Goal: Book appointment/travel/reservation

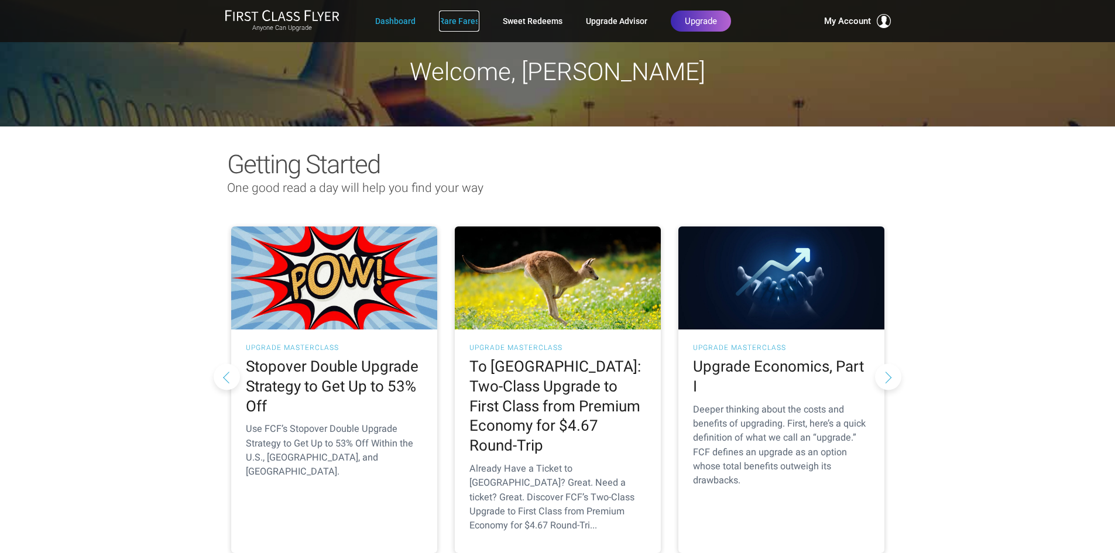
click at [448, 24] on link "Rare Fares" at bounding box center [459, 21] width 40 height 21
click at [530, 26] on link "Sweet Redeems" at bounding box center [533, 21] width 60 height 21
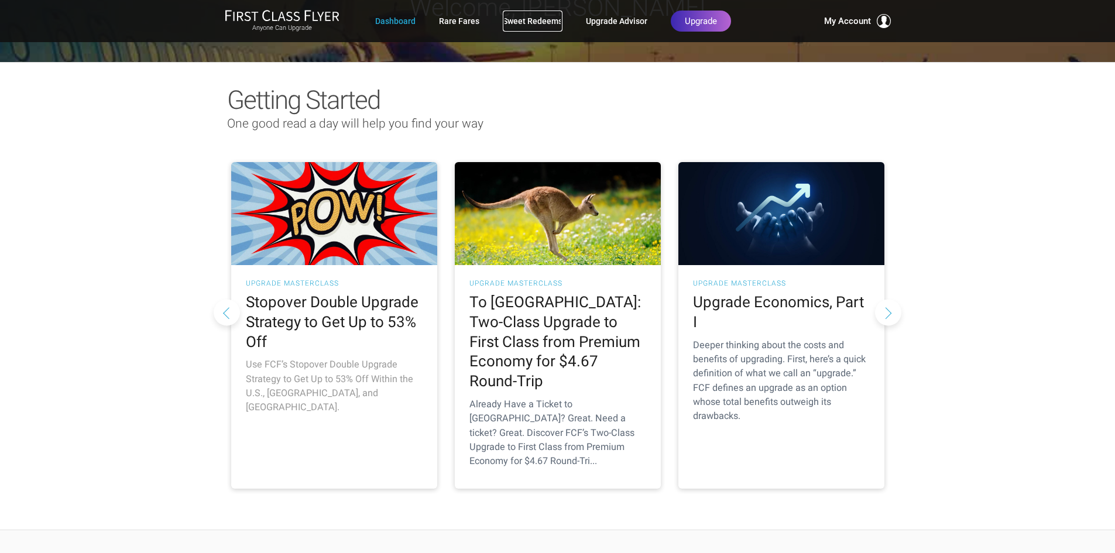
scroll to position [59, 0]
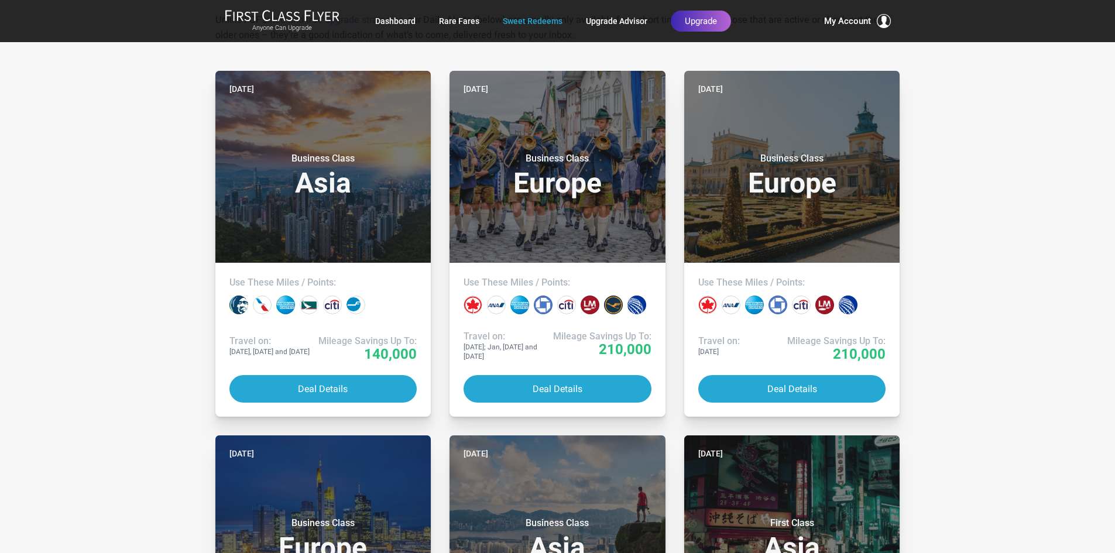
scroll to position [234, 0]
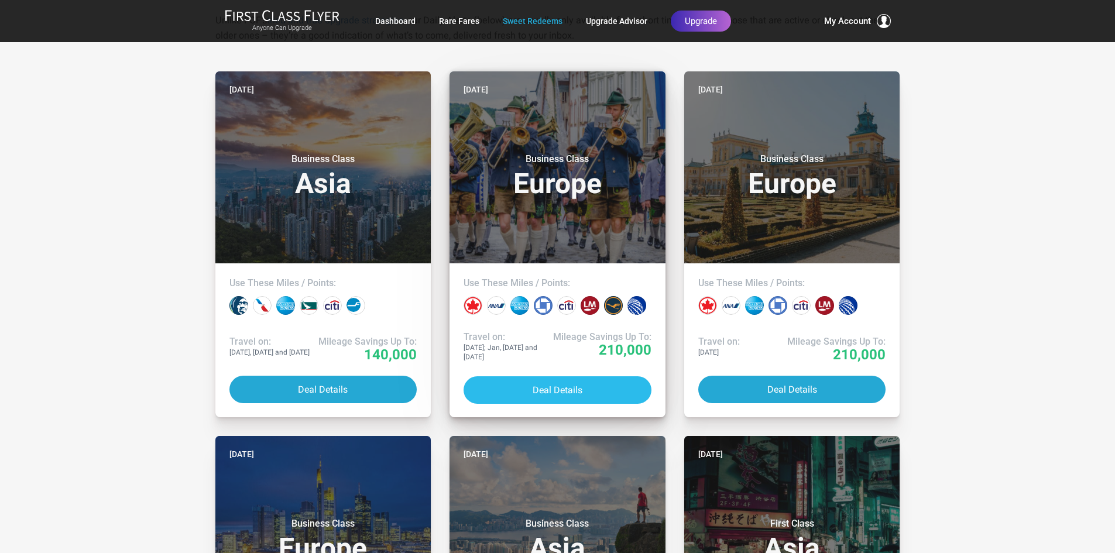
click at [544, 386] on button "Deal Details" at bounding box center [558, 390] width 188 height 28
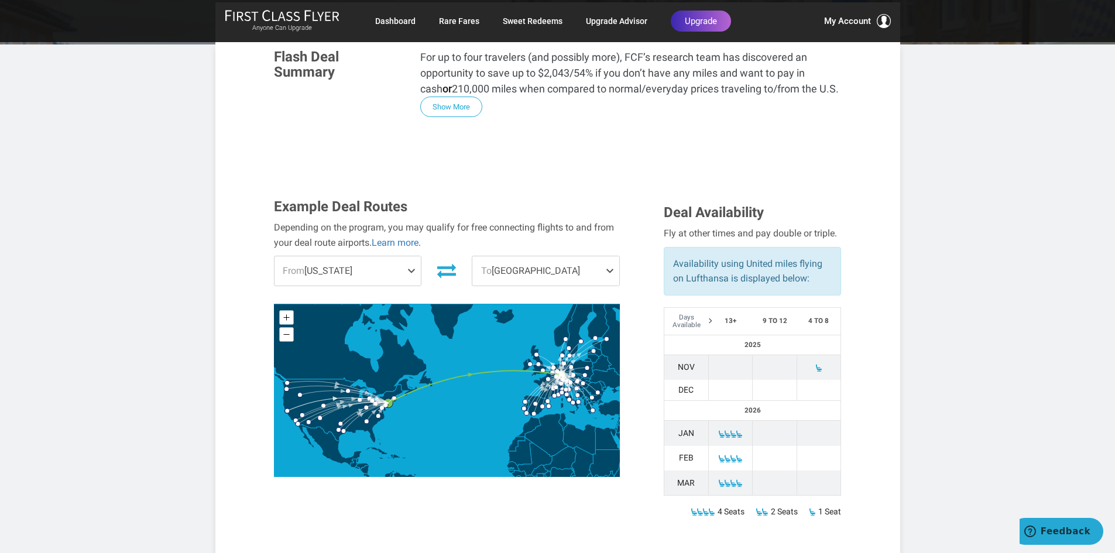
scroll to position [234, 0]
click at [324, 256] on span "From [US_STATE]" at bounding box center [348, 270] width 147 height 29
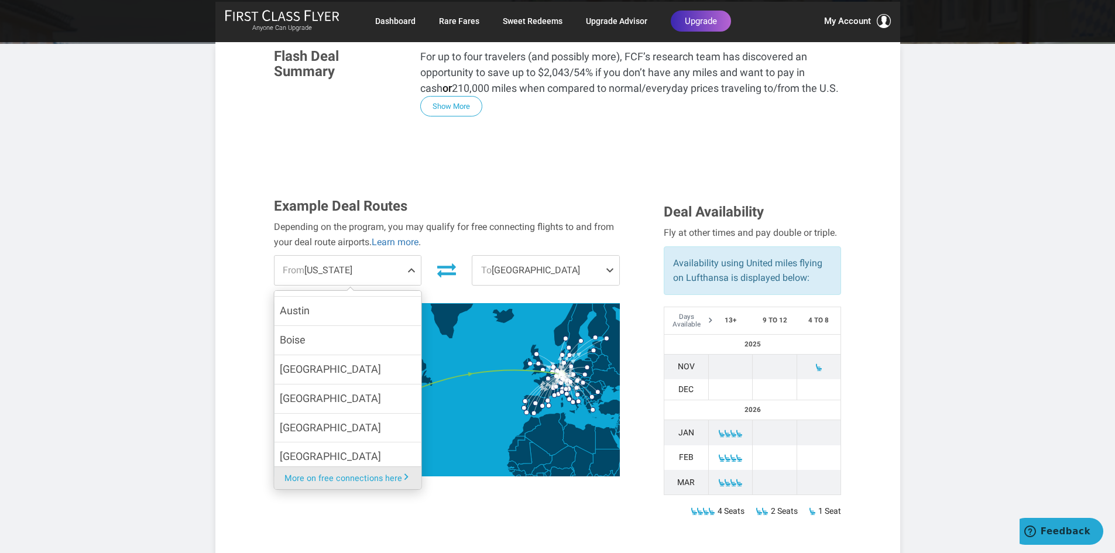
scroll to position [117, 0]
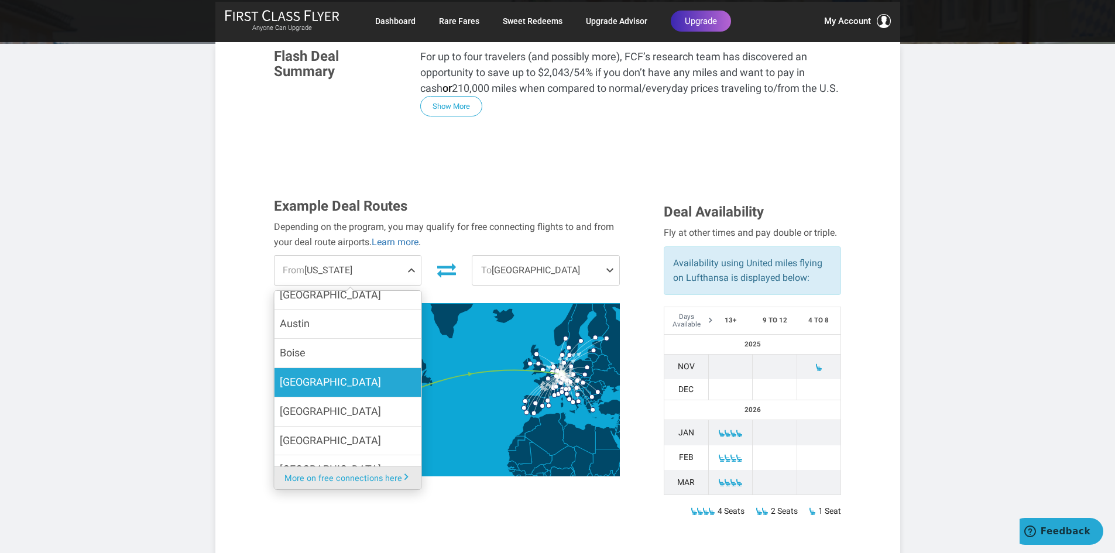
click at [318, 368] on label "[GEOGRAPHIC_DATA]" at bounding box center [347, 382] width 147 height 29
click at [0, 0] on input "[GEOGRAPHIC_DATA]" at bounding box center [0, 0] width 0 height 0
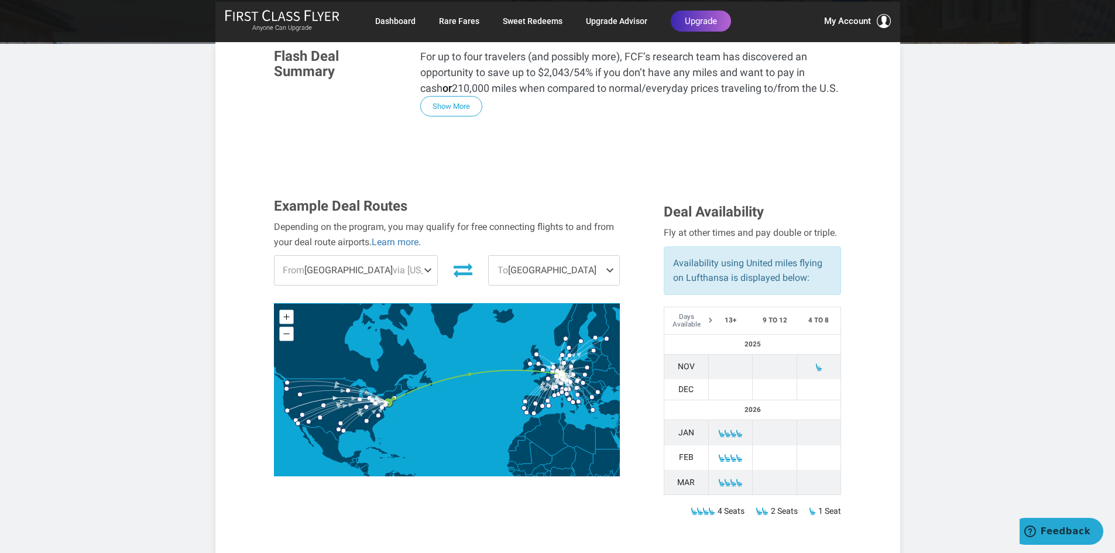
click at [555, 256] on span "To [GEOGRAPHIC_DATA]" at bounding box center [554, 270] width 131 height 29
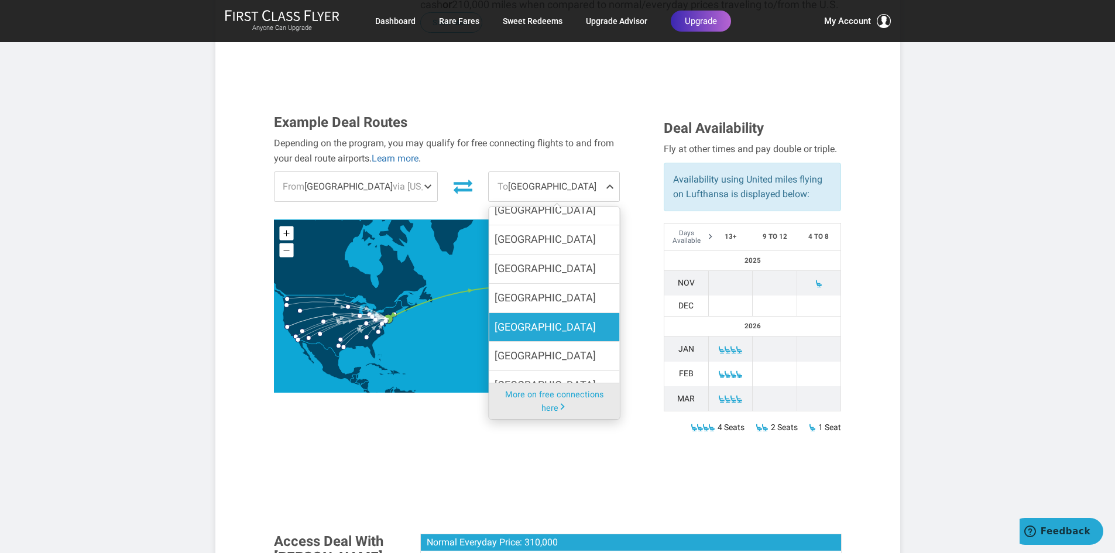
scroll to position [351, 0]
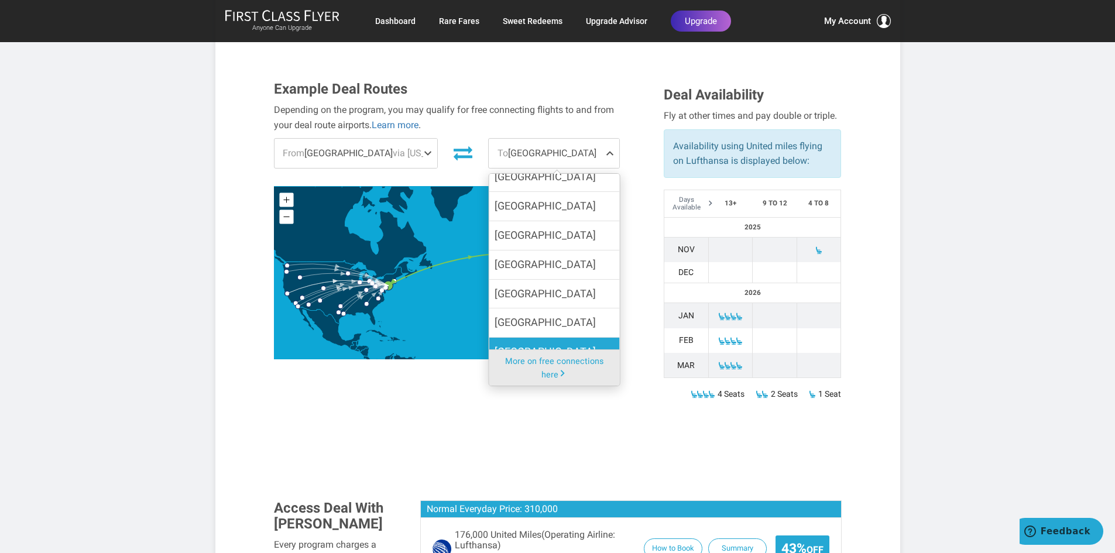
click at [495, 344] on span "[GEOGRAPHIC_DATA]" at bounding box center [545, 352] width 101 height 17
click at [0, 0] on input "[GEOGRAPHIC_DATA]" at bounding box center [0, 0] width 0 height 0
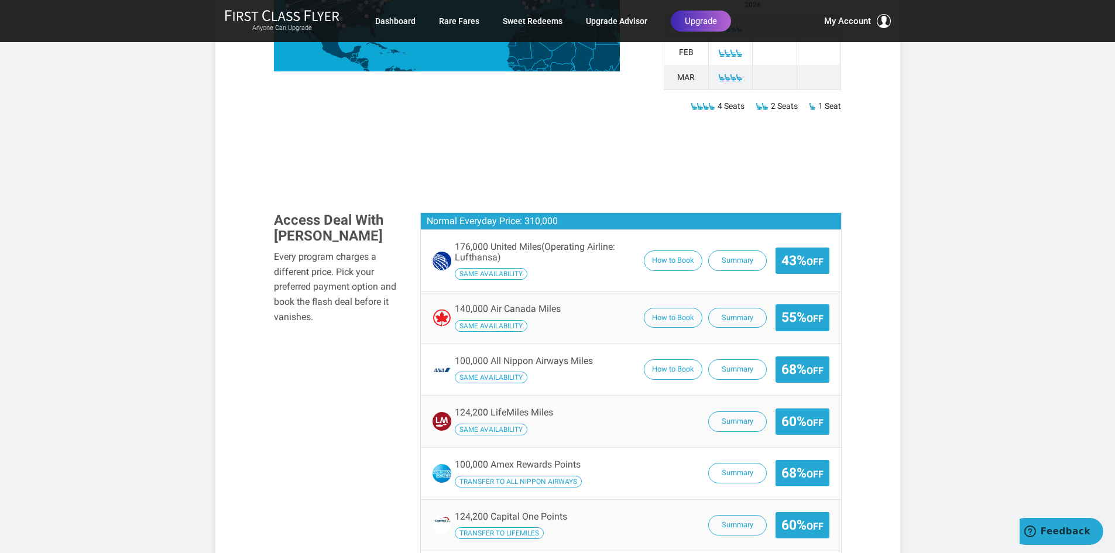
scroll to position [644, 0]
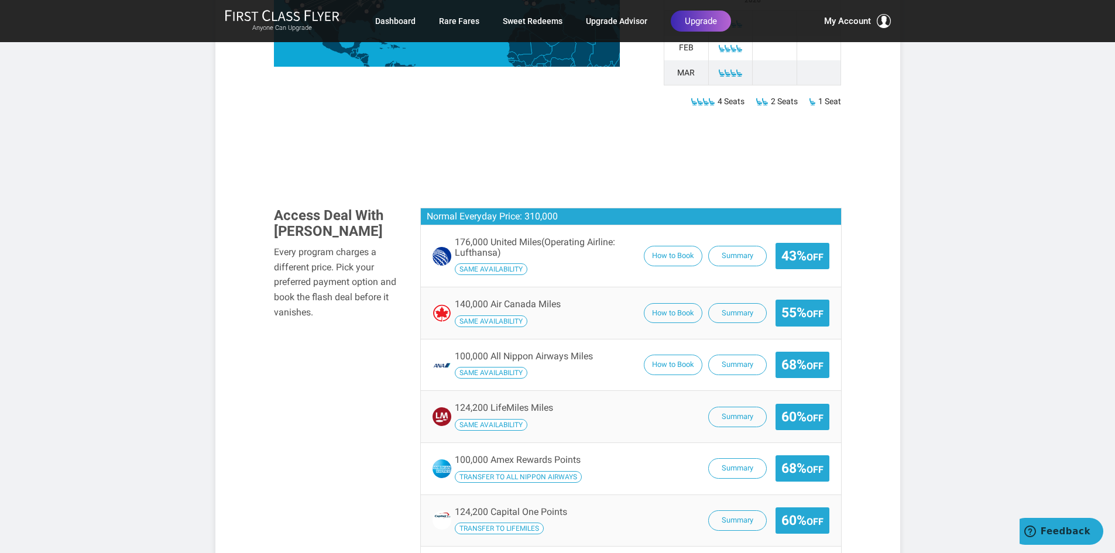
click at [508, 367] on span "same availability" at bounding box center [491, 373] width 73 height 12
click at [727, 355] on button "Summary" at bounding box center [737, 365] width 59 height 20
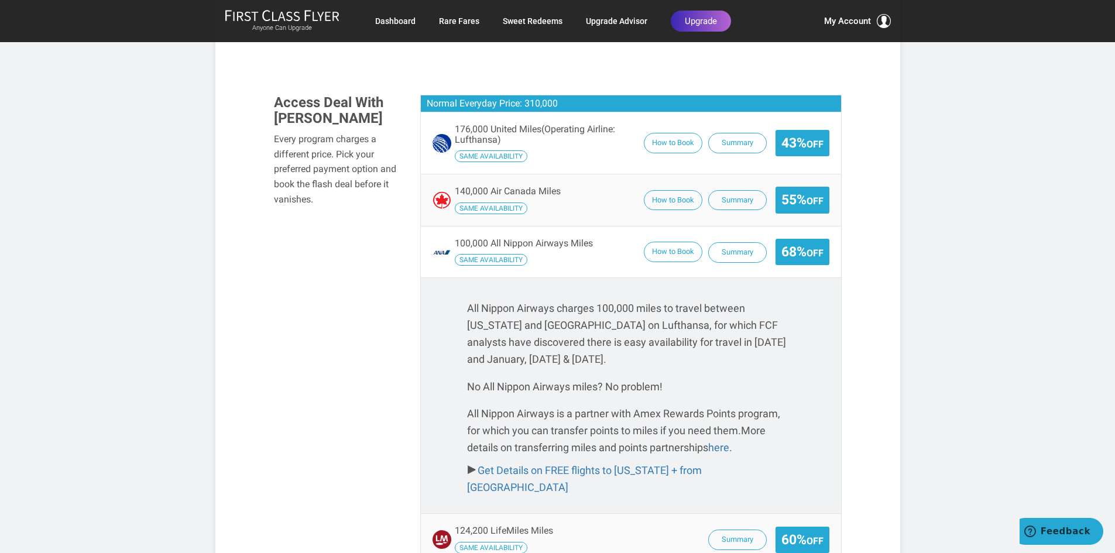
scroll to position [761, 0]
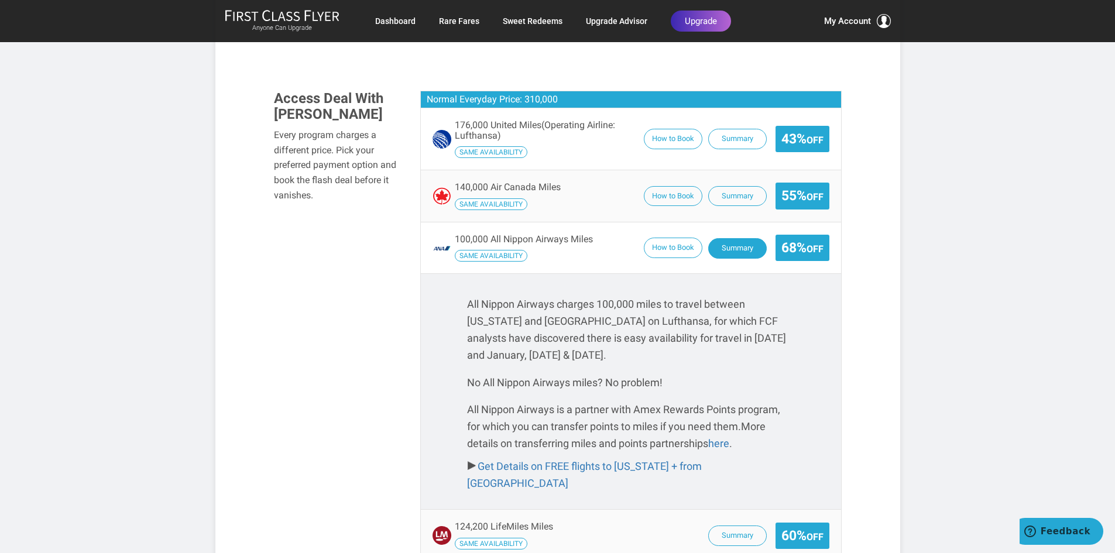
click at [732, 238] on button "Summary" at bounding box center [737, 248] width 59 height 20
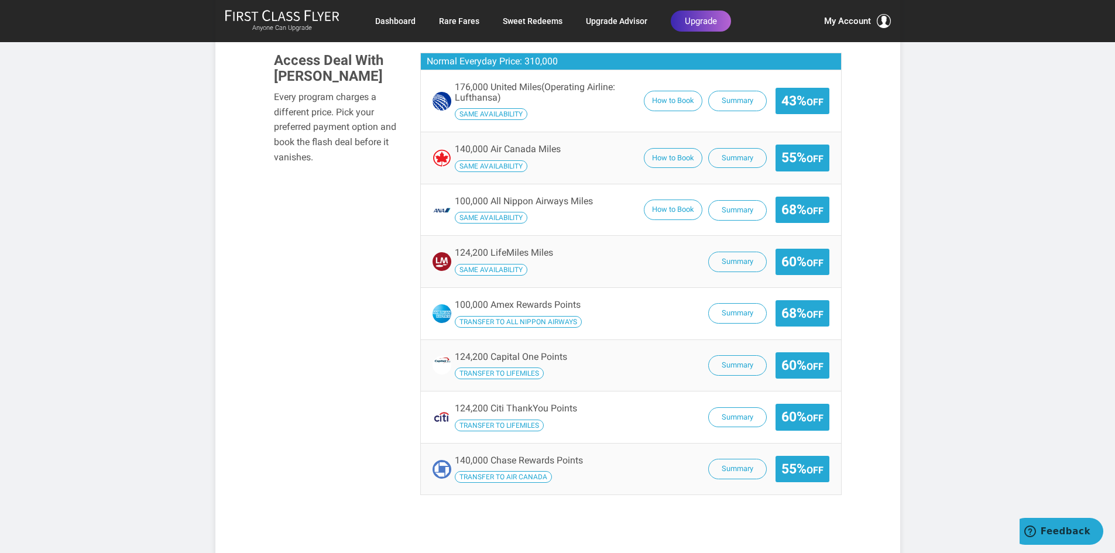
scroll to position [820, 0]
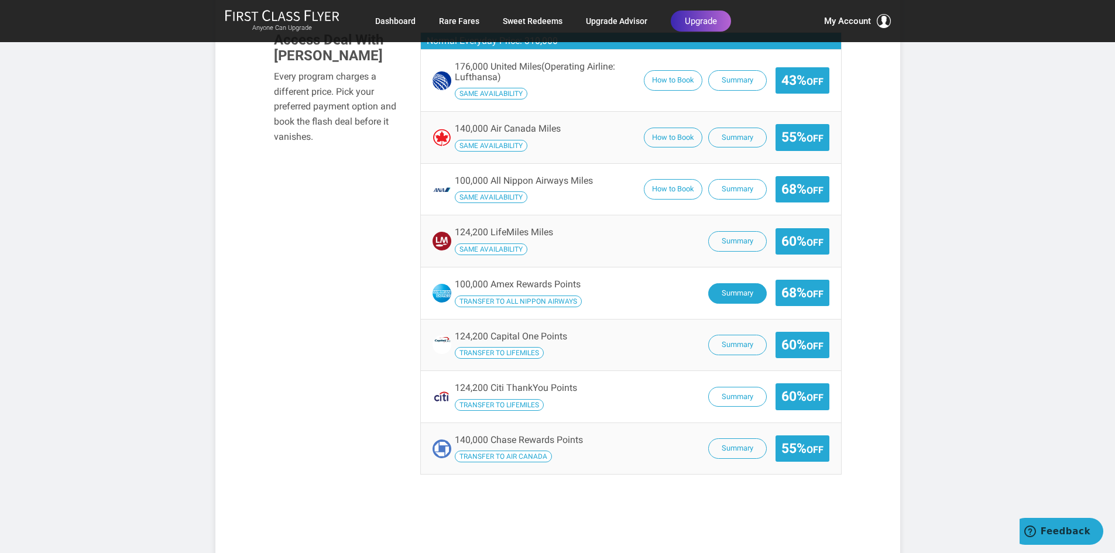
click at [727, 283] on button "Summary" at bounding box center [737, 293] width 59 height 20
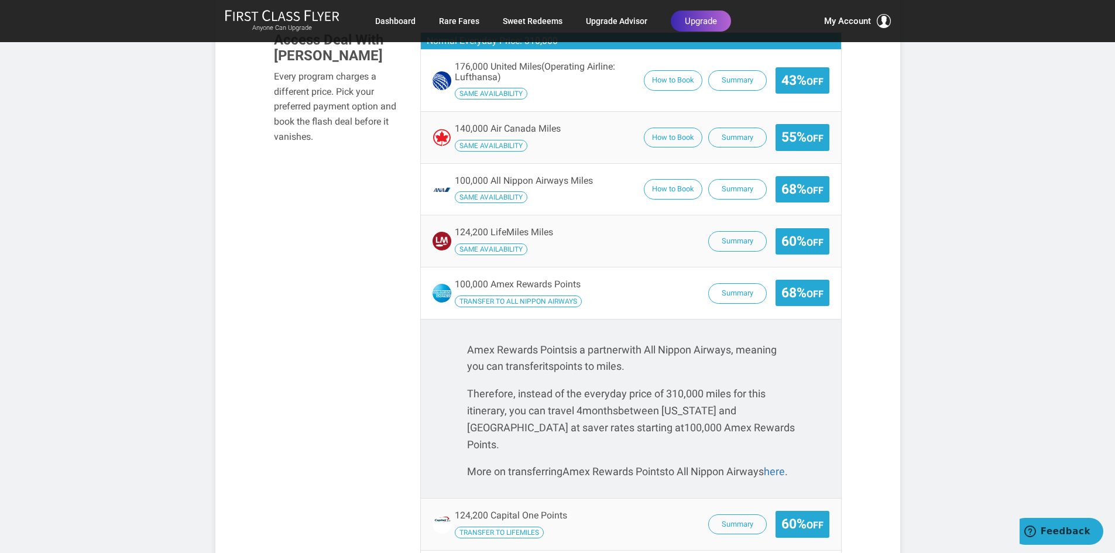
scroll to position [878, 0]
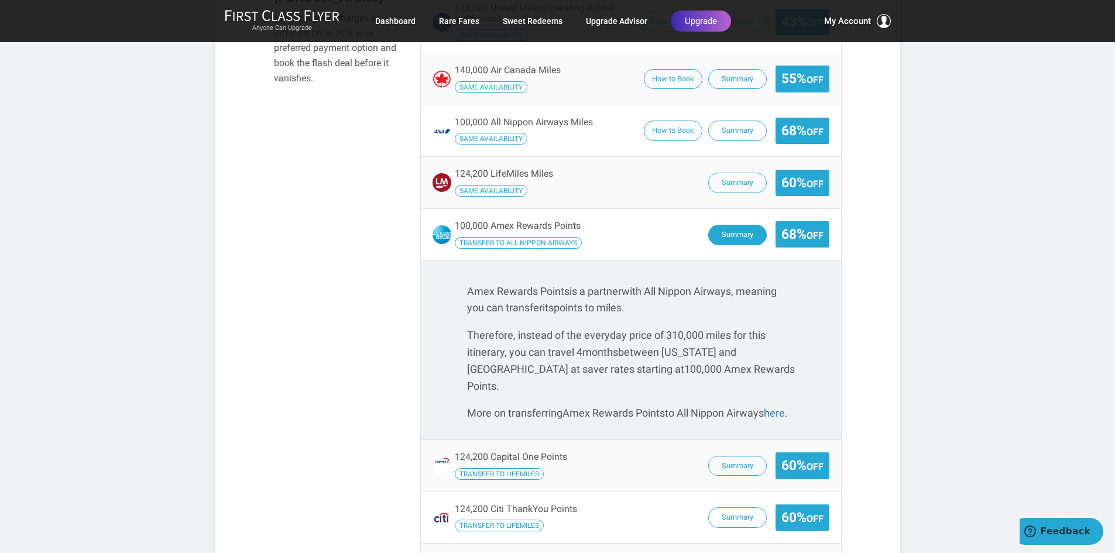
click at [747, 225] on button "Summary" at bounding box center [737, 235] width 59 height 20
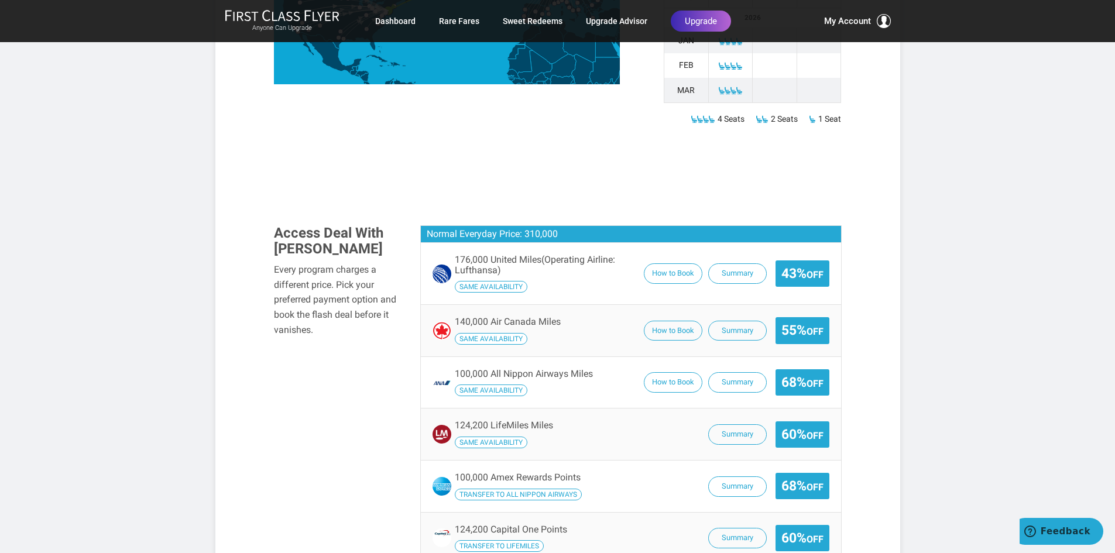
scroll to position [644, 0]
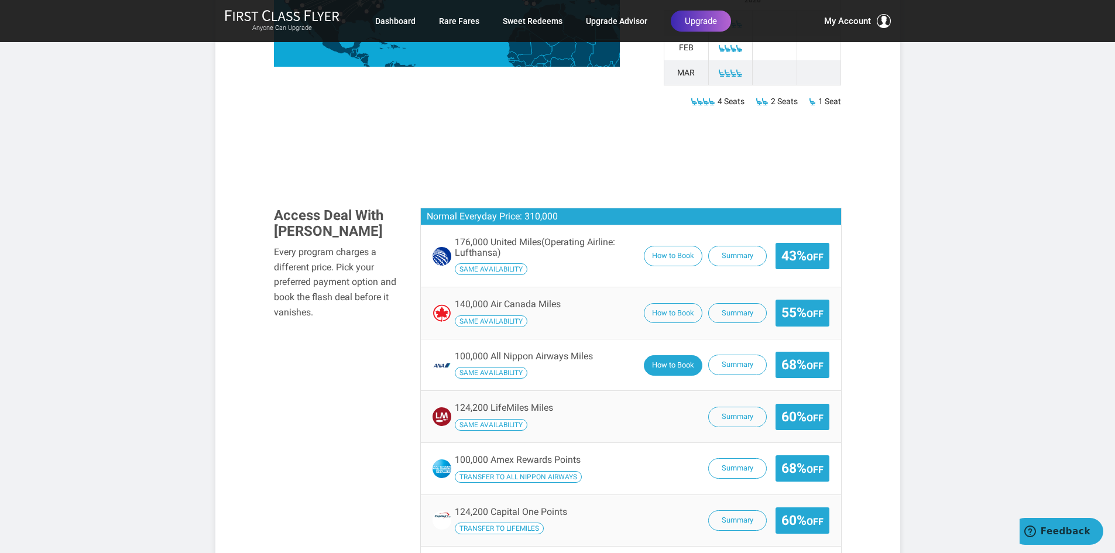
click at [669, 355] on button "How to Book" at bounding box center [673, 365] width 59 height 20
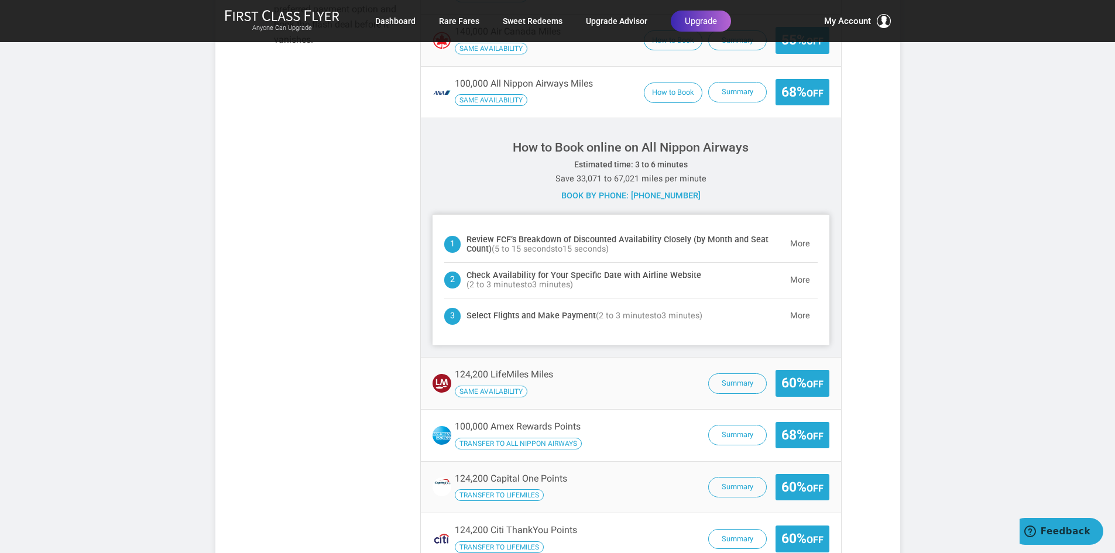
scroll to position [937, 0]
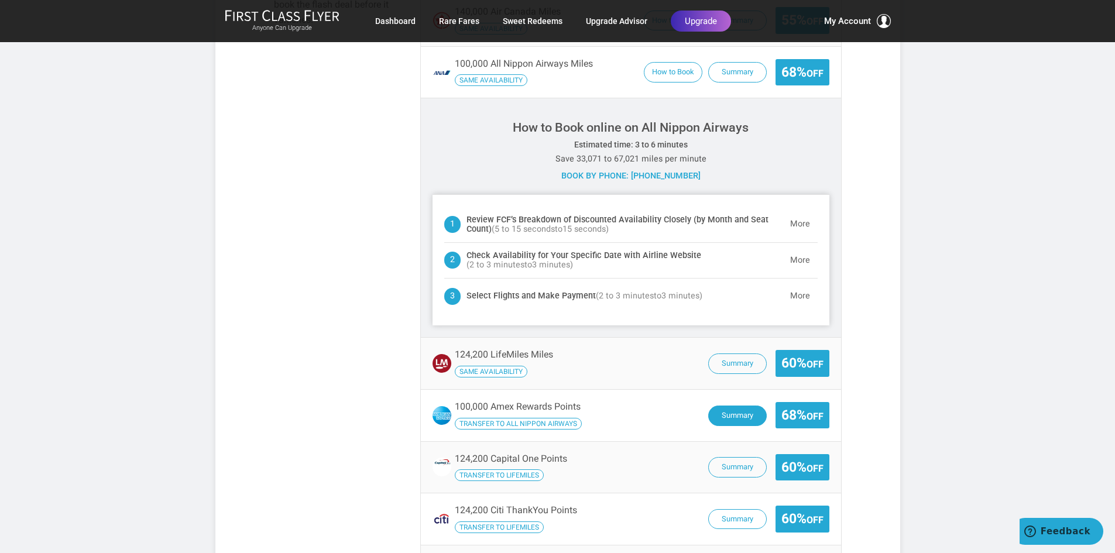
click at [735, 406] on button "Summary" at bounding box center [737, 416] width 59 height 20
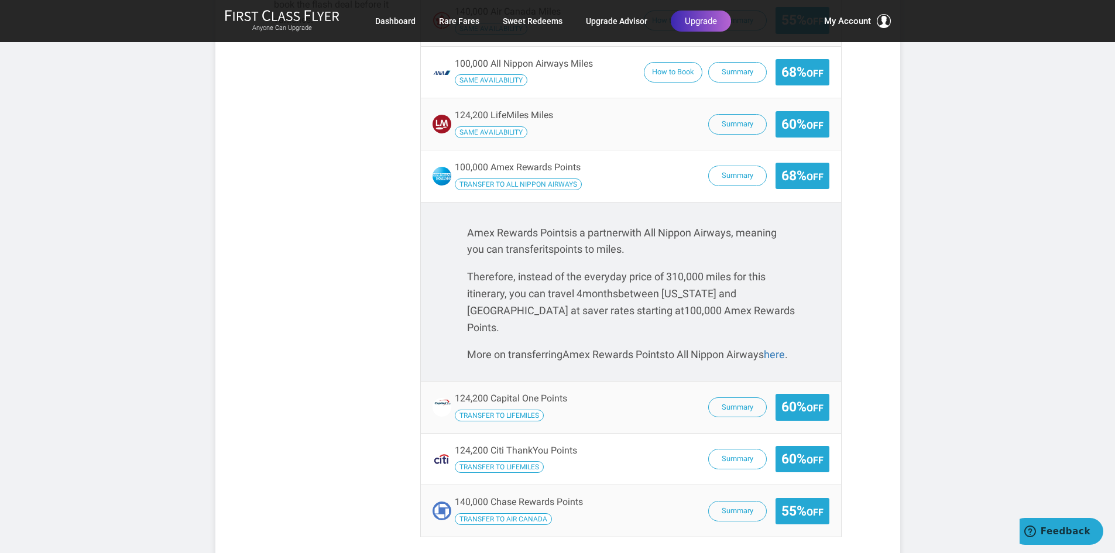
click at [496, 410] on span "Transfer to LifeMiles" at bounding box center [499, 416] width 89 height 12
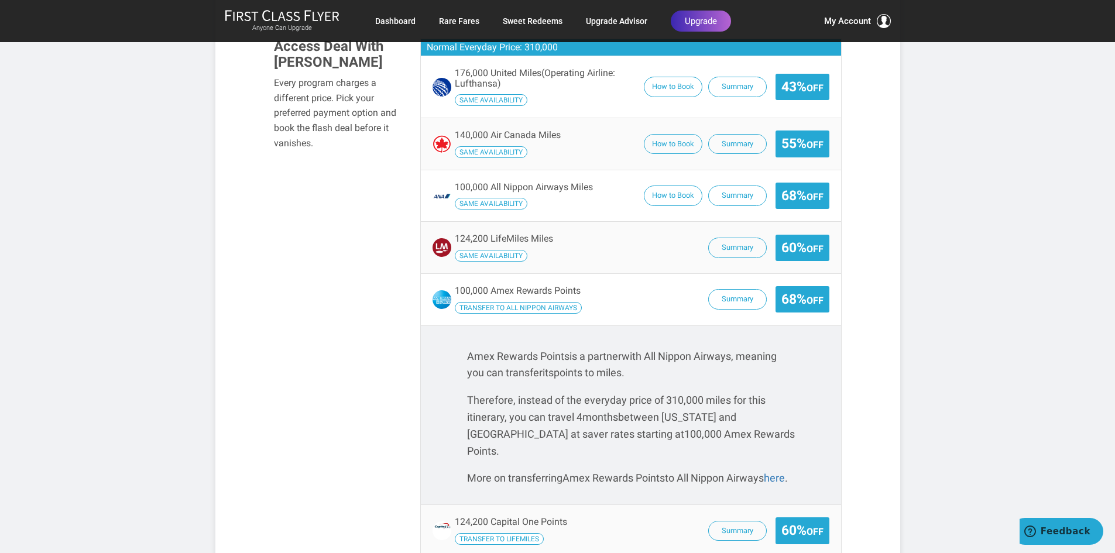
scroll to position [761, 0]
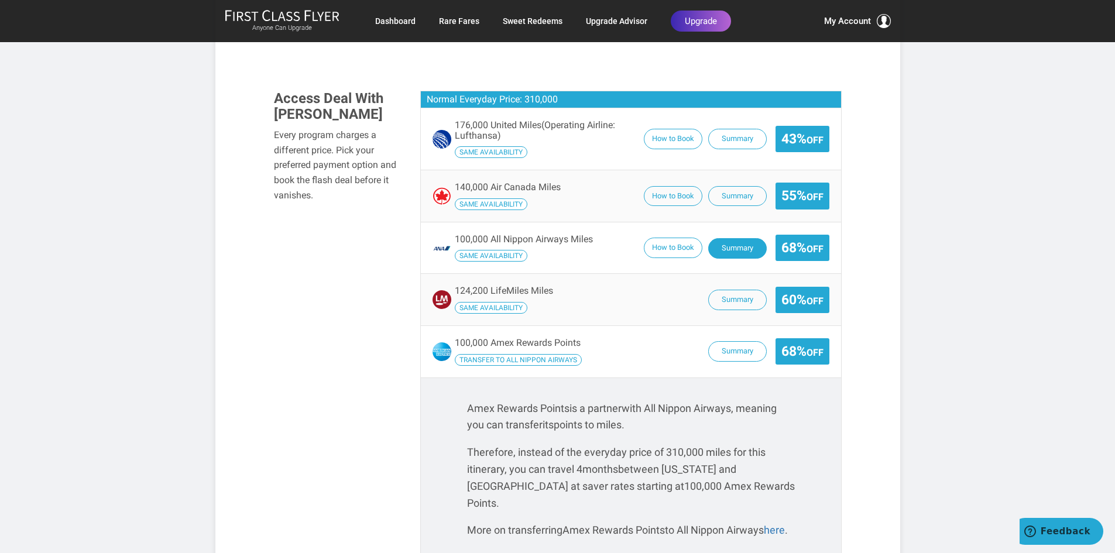
click at [726, 238] on button "Summary" at bounding box center [737, 248] width 59 height 20
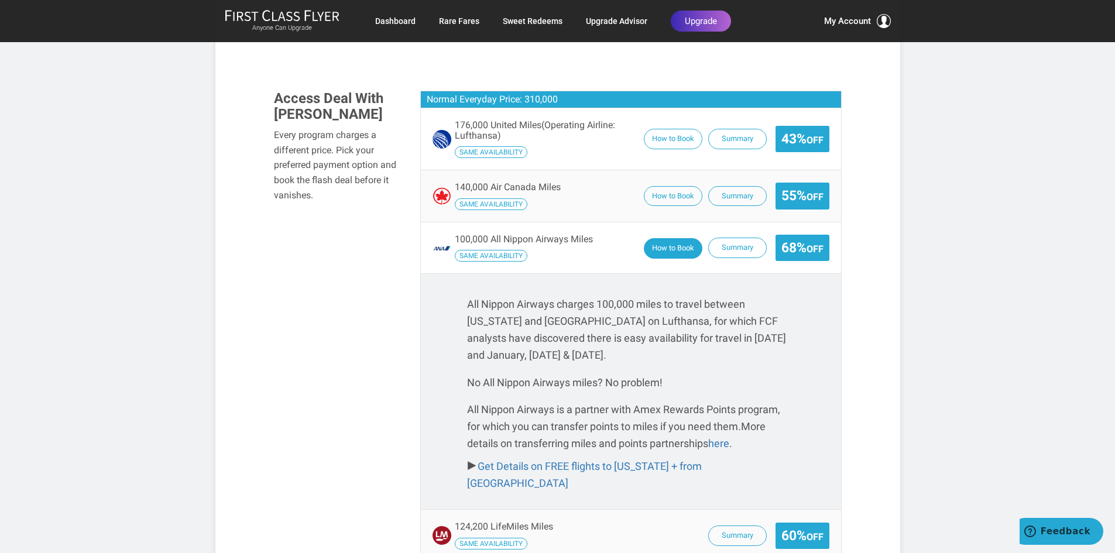
click at [676, 238] on button "How to Book" at bounding box center [673, 248] width 59 height 20
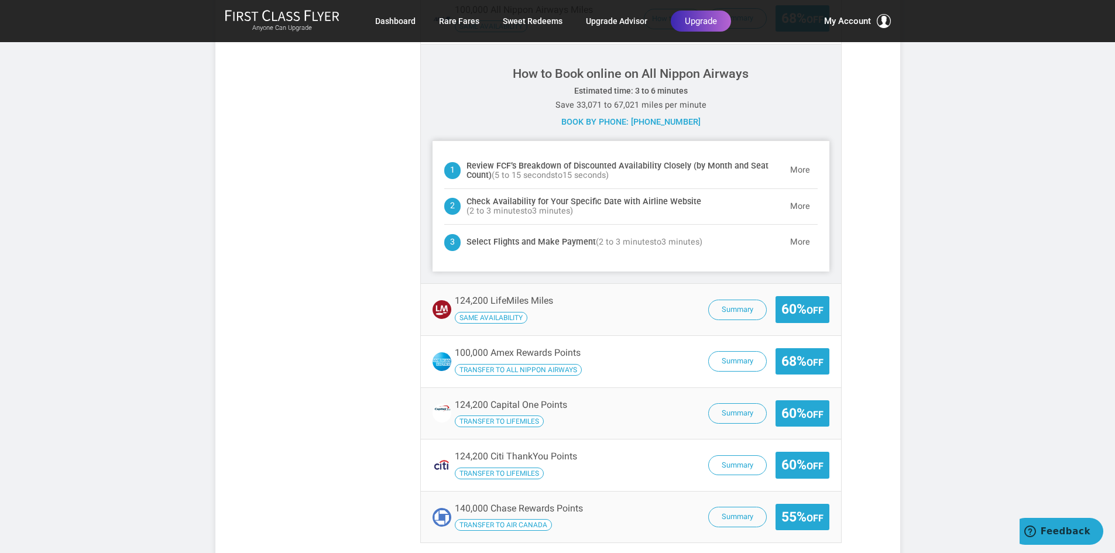
scroll to position [995, 0]
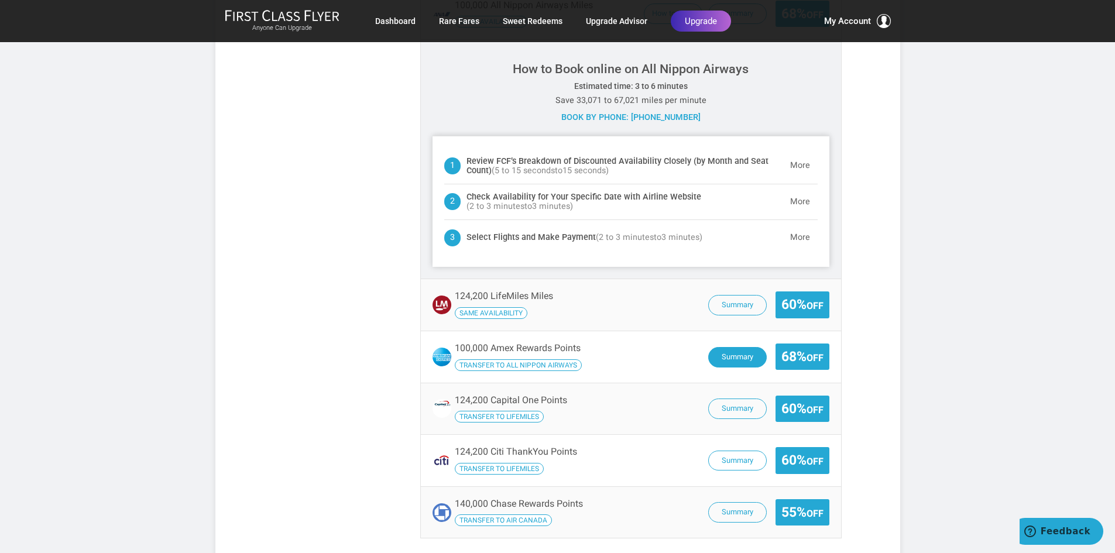
click at [731, 347] on button "Summary" at bounding box center [737, 357] width 59 height 20
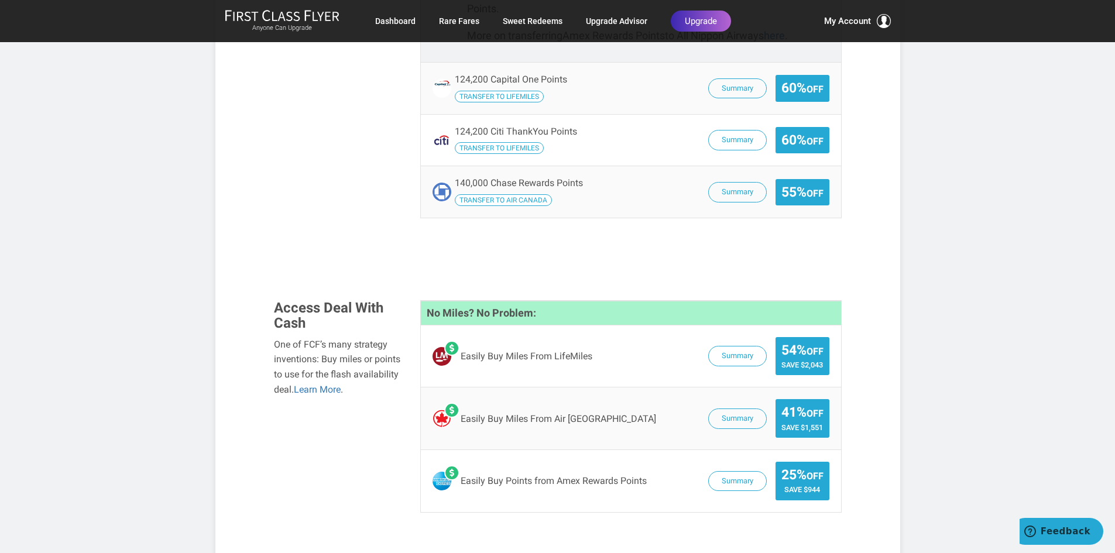
scroll to position [1230, 0]
